Goal: Find specific page/section: Find specific page/section

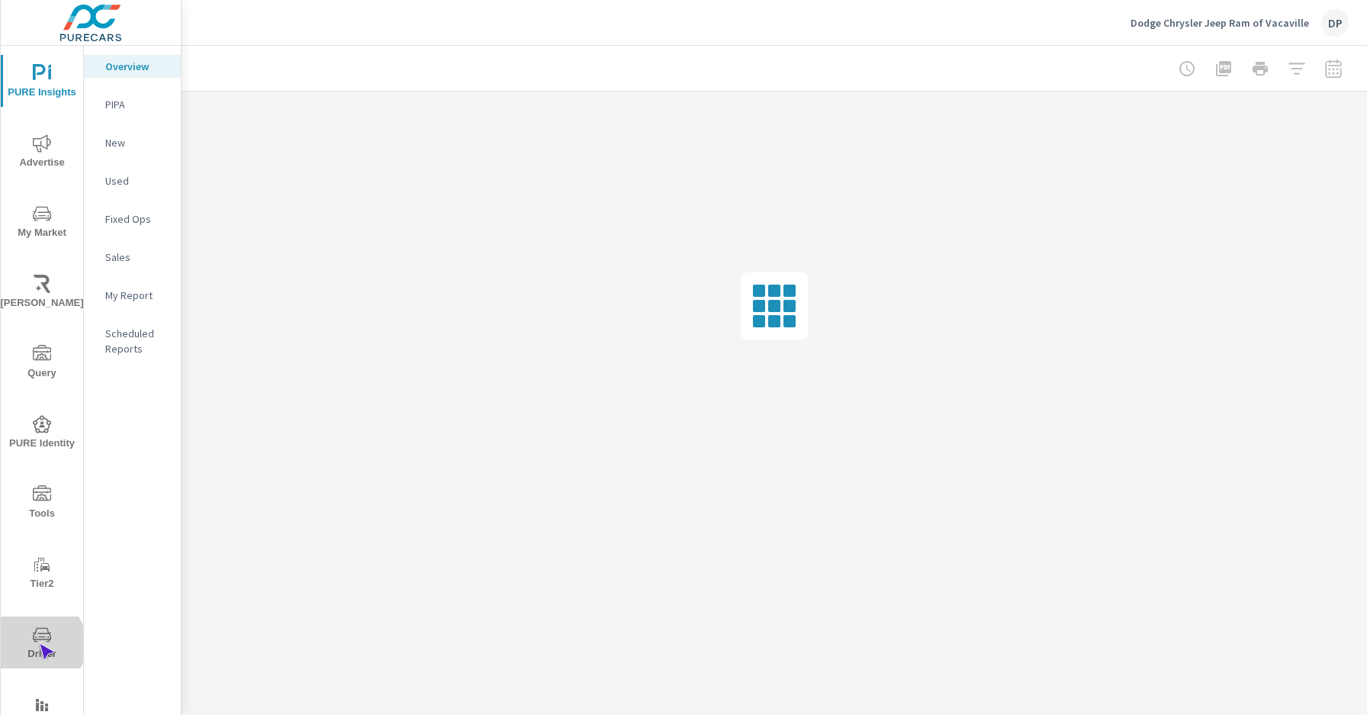
click at [39, 644] on span "Driver" at bounding box center [41, 644] width 73 height 37
